Goal: Check status

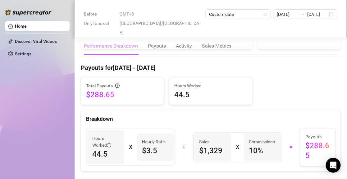
scroll to position [186, 0]
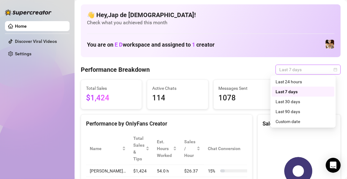
click at [281, 71] on span "Last 7 days" at bounding box center [308, 69] width 58 height 9
click at [291, 124] on div "Custom date" at bounding box center [302, 121] width 55 height 7
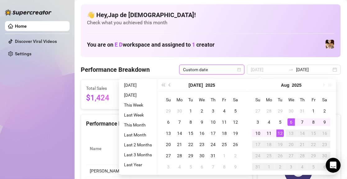
type input "2025-08-05"
click at [235, 70] on span "Custom date" at bounding box center [212, 69] width 58 height 9
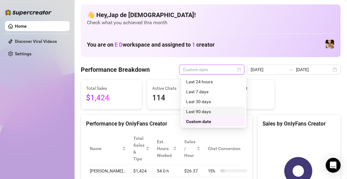
click at [219, 115] on div "Last 90 days" at bounding box center [213, 112] width 63 height 10
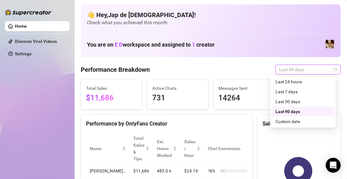
click at [279, 71] on span "Last 90 days" at bounding box center [308, 69] width 58 height 9
click at [289, 122] on div "Custom date" at bounding box center [302, 121] width 55 height 7
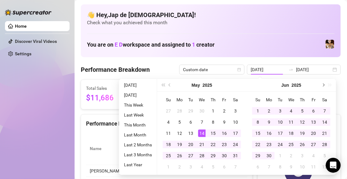
click at [323, 87] on button "Next month (PageDown)" at bounding box center [323, 85] width 7 height 12
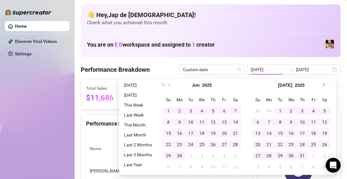
click at [323, 87] on button "Next month (PageDown)" at bounding box center [323, 85] width 7 height 12
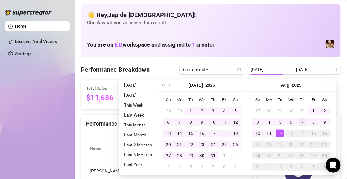
type input "[DATE]"
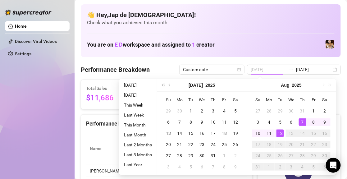
click at [300, 120] on div "7" at bounding box center [302, 121] width 7 height 7
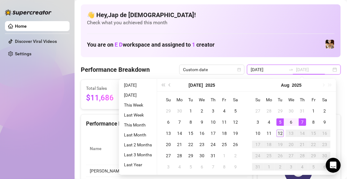
type input "[DATE]"
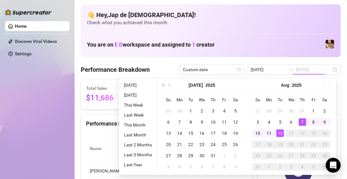
click at [278, 132] on div "12" at bounding box center [279, 132] width 7 height 7
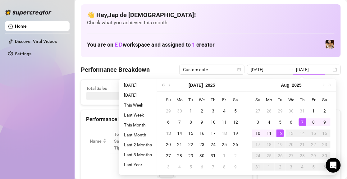
type input "[DATE]"
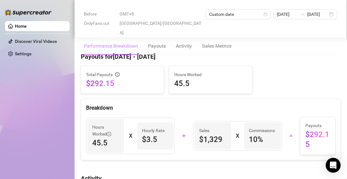
scroll to position [186, 0]
